Goal: Task Accomplishment & Management: Use online tool/utility

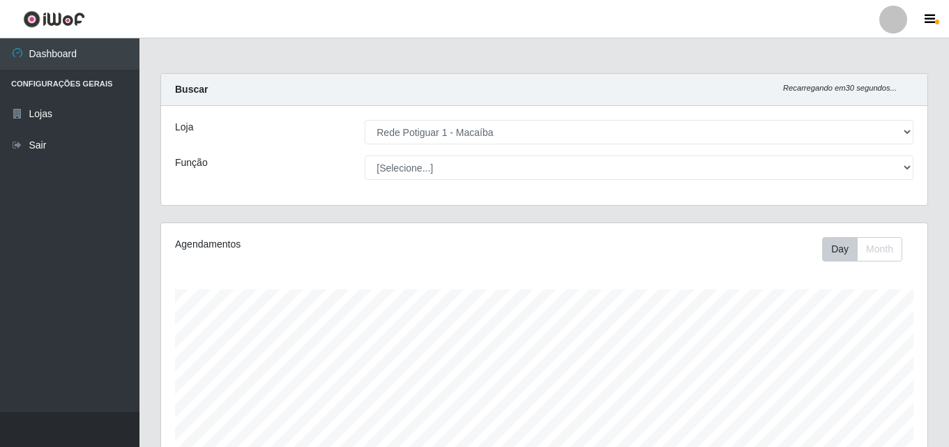
select select "100"
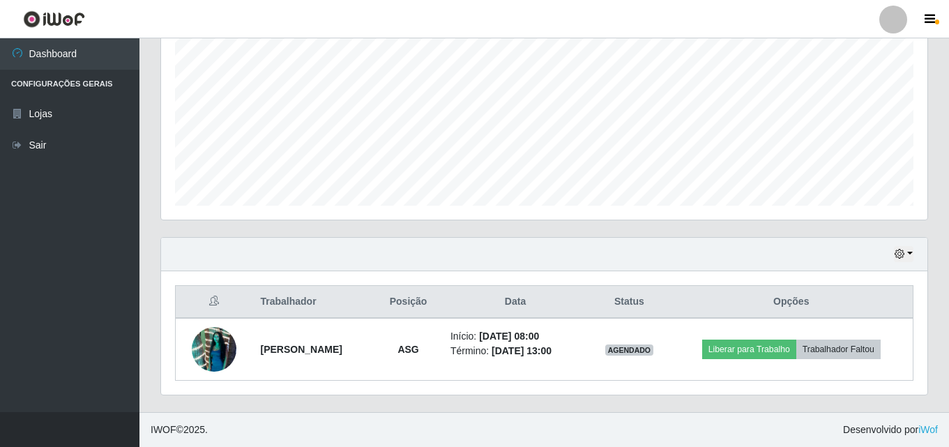
scroll to position [289, 766]
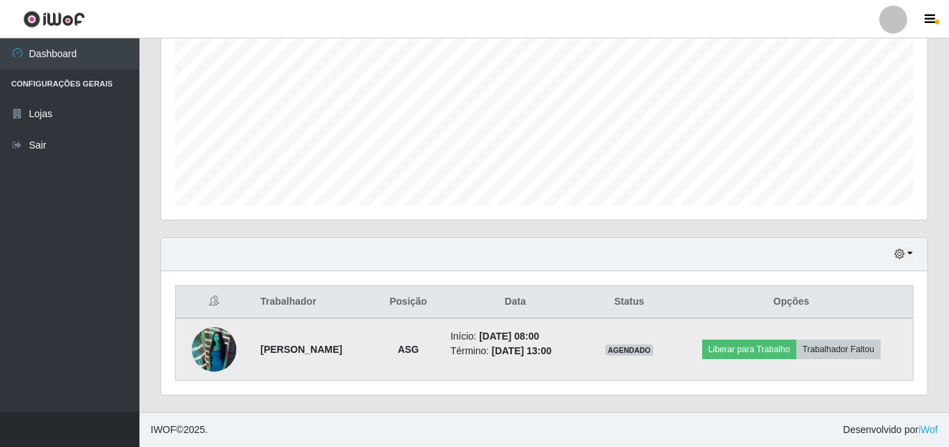
click at [209, 344] on img at bounding box center [214, 349] width 45 height 79
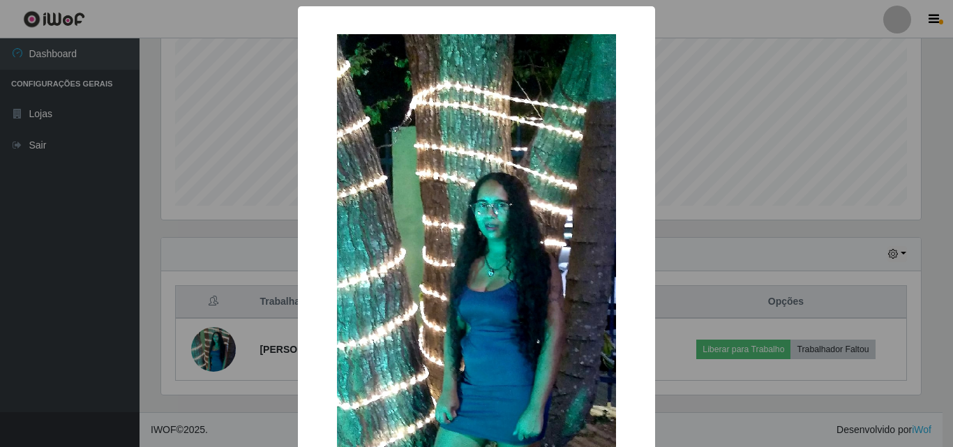
click at [209, 344] on div "× OK Cancel" at bounding box center [476, 223] width 953 height 447
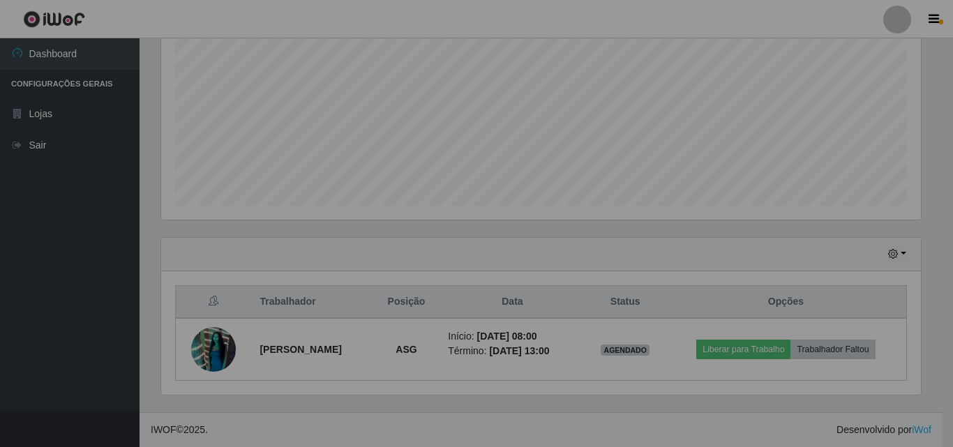
scroll to position [289, 766]
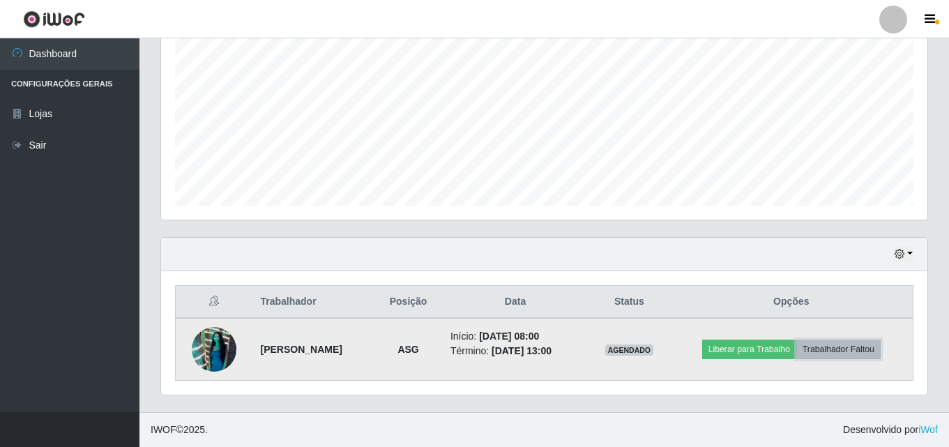
click at [842, 348] on button "Trabalhador Faltou" at bounding box center [838, 350] width 84 height 20
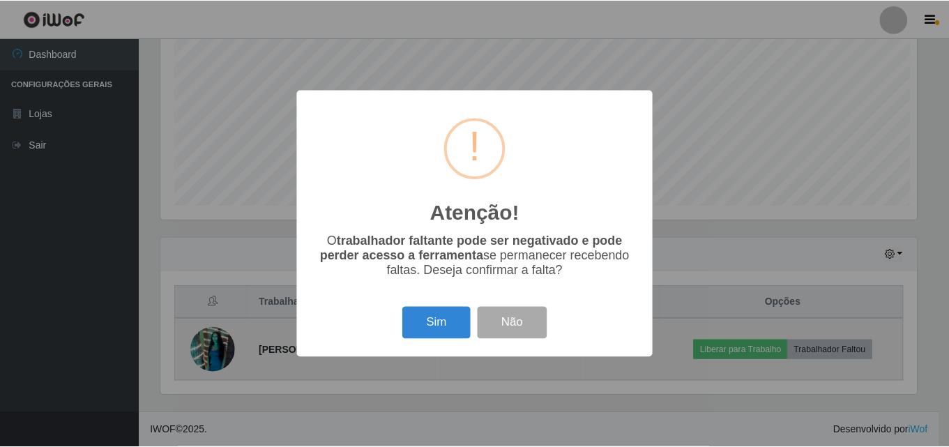
scroll to position [289, 759]
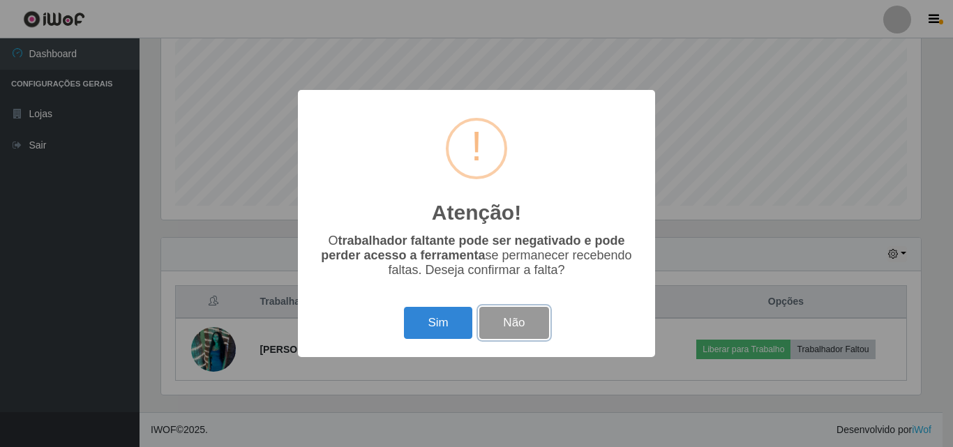
click at [509, 326] on button "Não" at bounding box center [513, 323] width 69 height 33
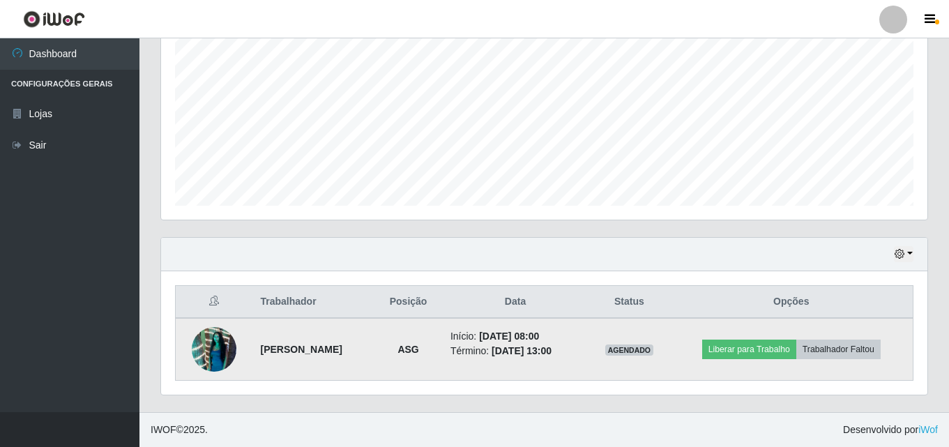
scroll to position [289, 766]
click at [215, 358] on img at bounding box center [214, 349] width 45 height 79
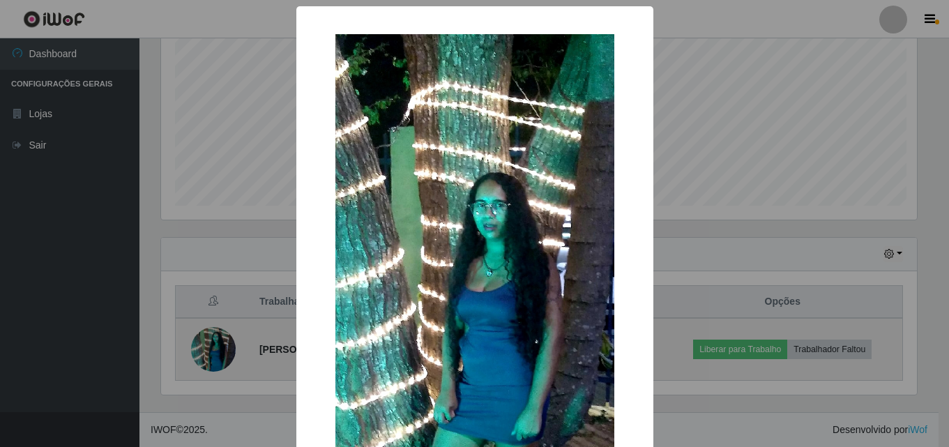
scroll to position [289, 759]
click at [215, 358] on div "× OK Cancel" at bounding box center [476, 223] width 953 height 447
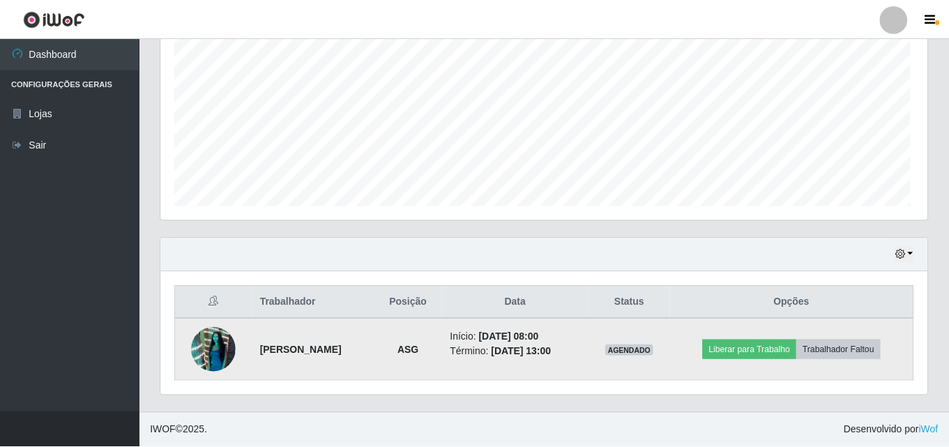
scroll to position [289, 766]
click at [848, 352] on button "Trabalhador Faltou" at bounding box center [838, 350] width 84 height 20
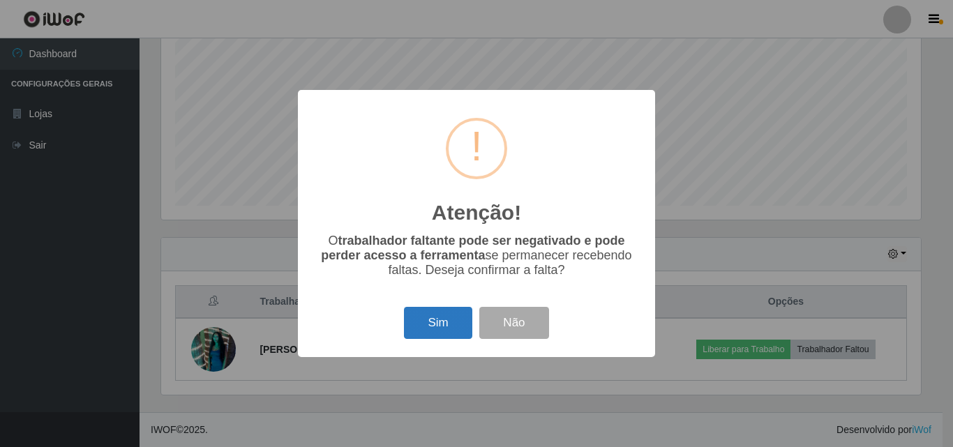
click at [455, 331] on button "Sim" at bounding box center [438, 323] width 68 height 33
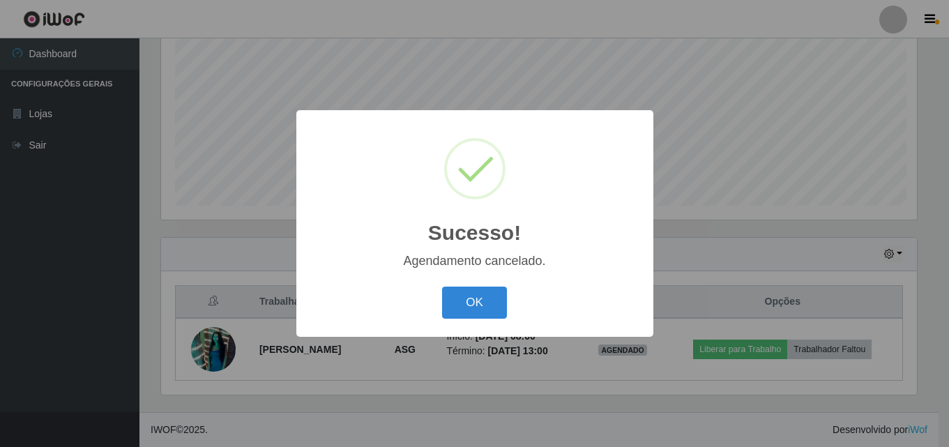
scroll to position [231, 0]
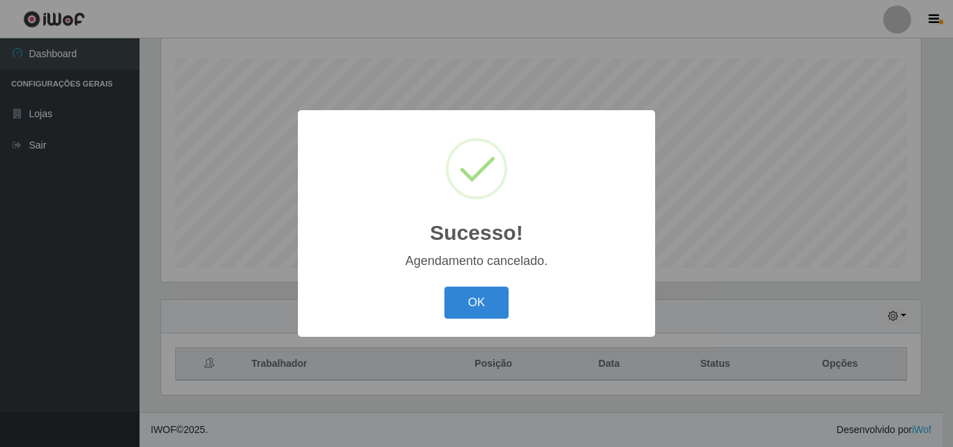
drag, startPoint x: 474, startPoint y: 307, endPoint x: 462, endPoint y: 254, distance: 54.5
click at [472, 307] on button "OK" at bounding box center [476, 303] width 65 height 33
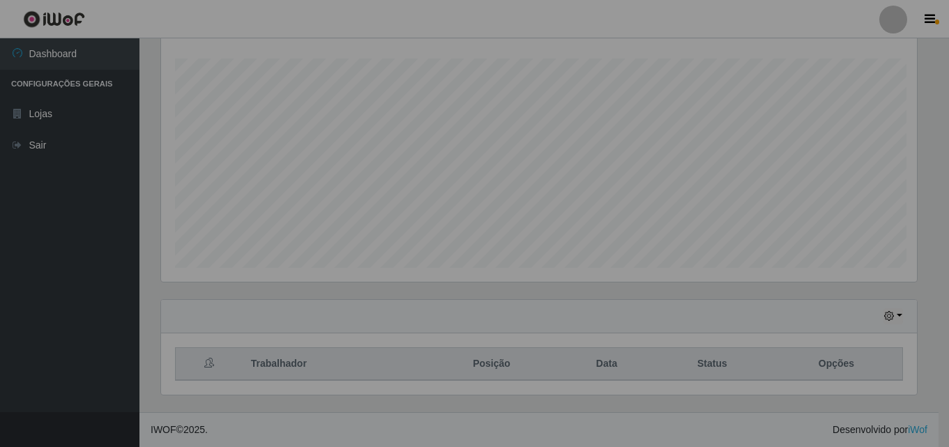
scroll to position [289, 766]
